Goal: Information Seeking & Learning: Find contact information

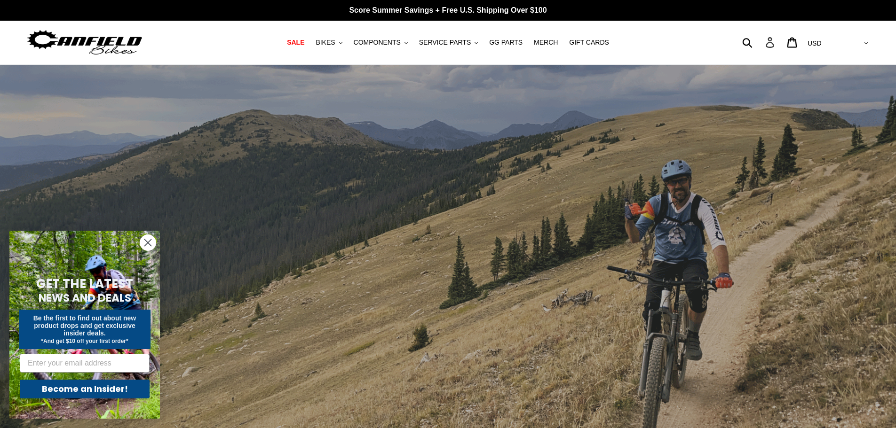
click at [781, 48] on link "Account" at bounding box center [770, 42] width 22 height 20
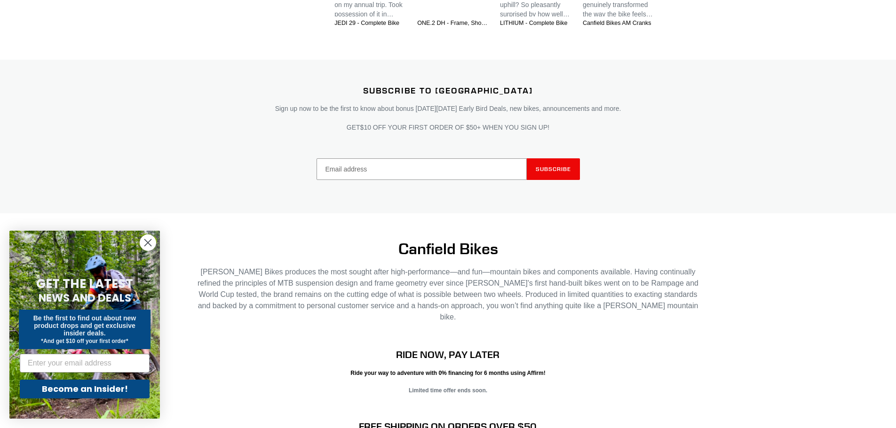
scroll to position [1896, 0]
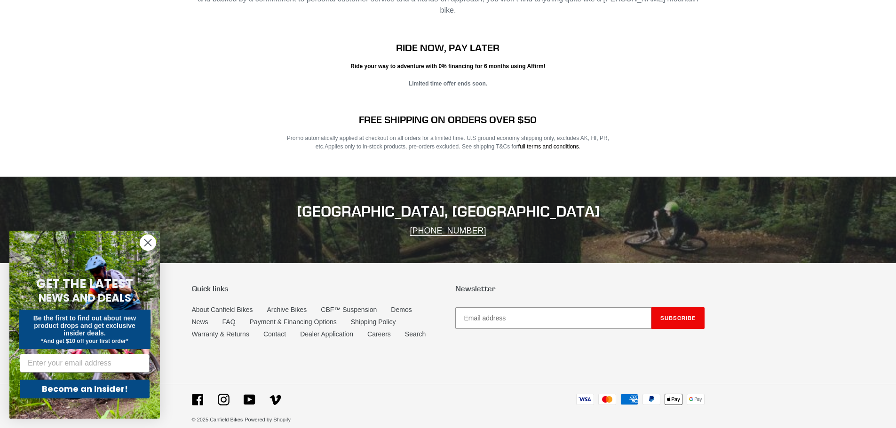
click at [269, 330] on li "Contact" at bounding box center [281, 336] width 37 height 12
click at [276, 331] on link "Contact" at bounding box center [274, 335] width 23 height 8
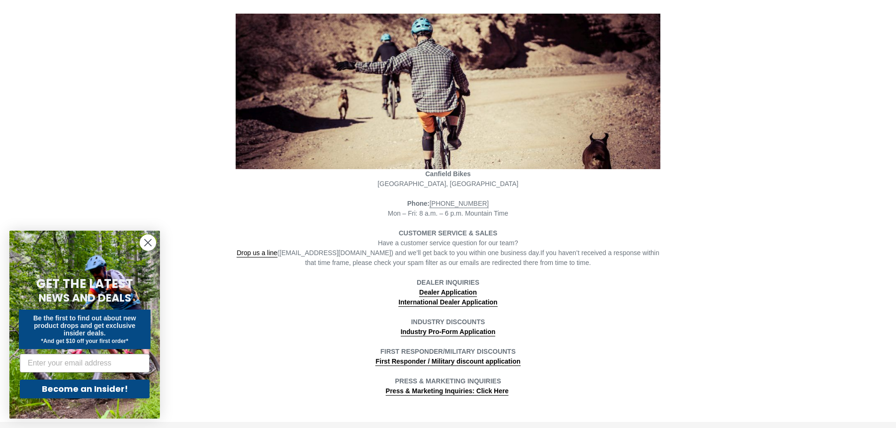
scroll to position [121, 0]
drag, startPoint x: 355, startPoint y: 252, endPoint x: 288, endPoint y: 254, distance: 67.8
click at [288, 254] on span "Drop us a line (info@canfieldbikes.com) and we’ll get back to you within one bu…" at bounding box center [389, 253] width 304 height 8
copy span "nfo@canfieldbikes.com"
click at [357, 253] on span "Drop us a line (info@canfieldbikes.com) and we’ll get back to you within one bu…" at bounding box center [389, 253] width 304 height 8
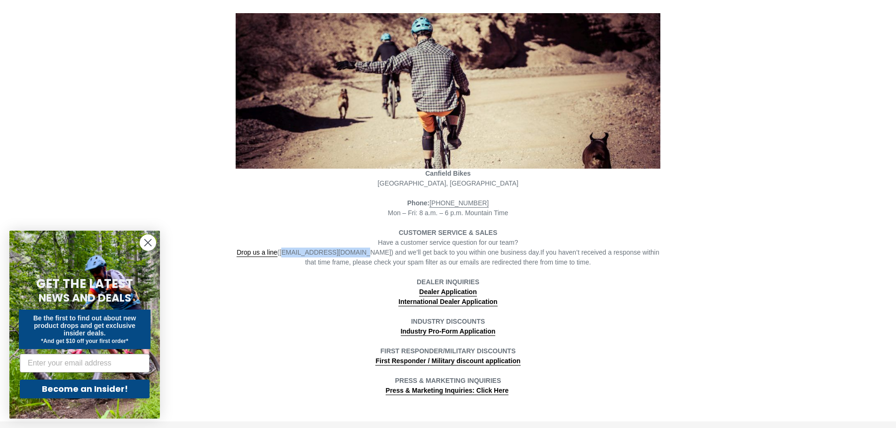
drag, startPoint x: 356, startPoint y: 252, endPoint x: 287, endPoint y: 251, distance: 69.1
click at [287, 251] on span "Drop us a line (info@canfieldbikes.com) and we’ll get back to you within one bu…" at bounding box center [389, 253] width 304 height 8
copy span "info@canfieldbikes.com"
